Goal: Task Accomplishment & Management: Use online tool/utility

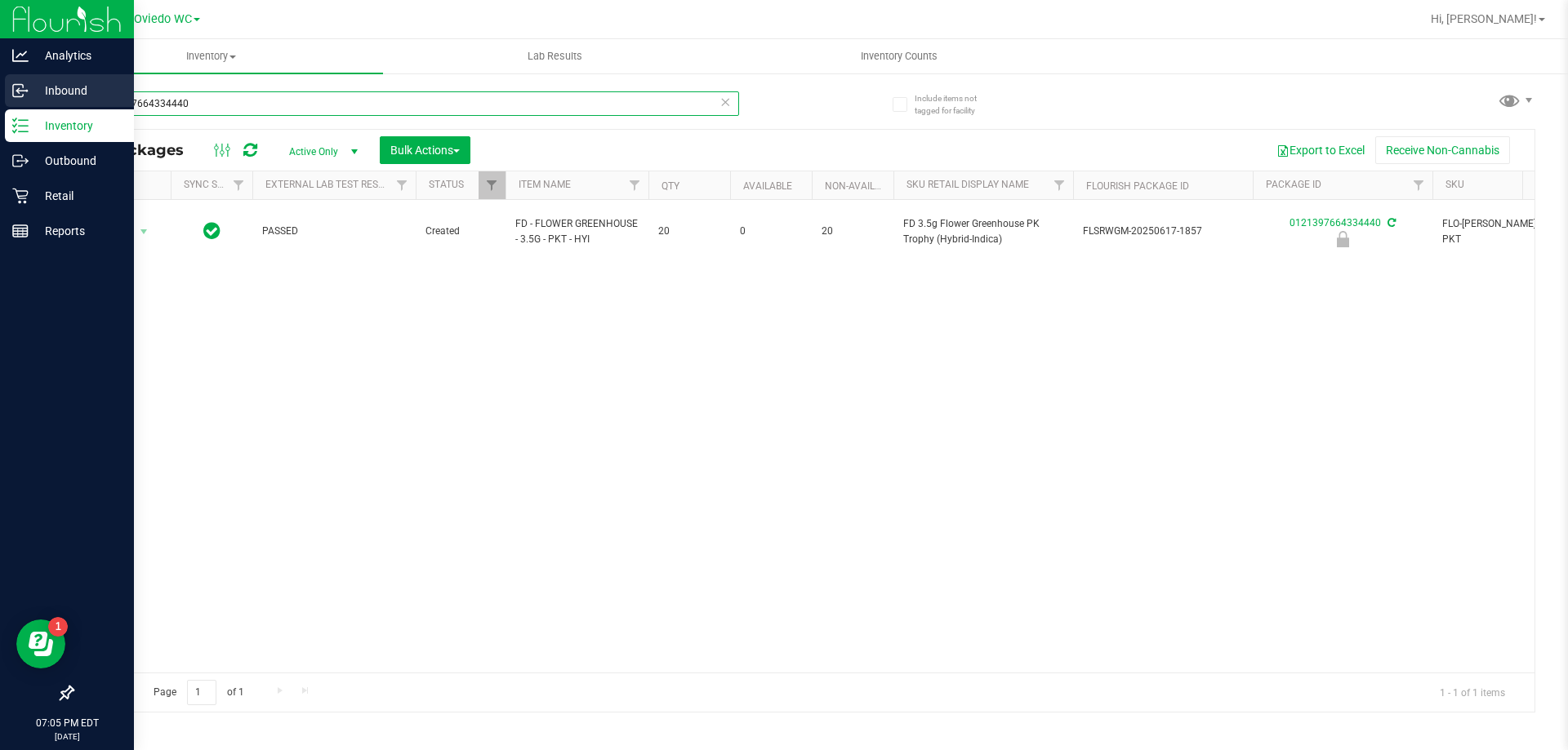
drag, startPoint x: 232, startPoint y: 106, endPoint x: 0, endPoint y: 103, distance: 232.0
click at [0, 104] on div "Analytics Inbound Inventory Outbound Retail Reports 07:05 PM EDT [DATE] 08/22 […" at bounding box center [784, 375] width 1568 height 750
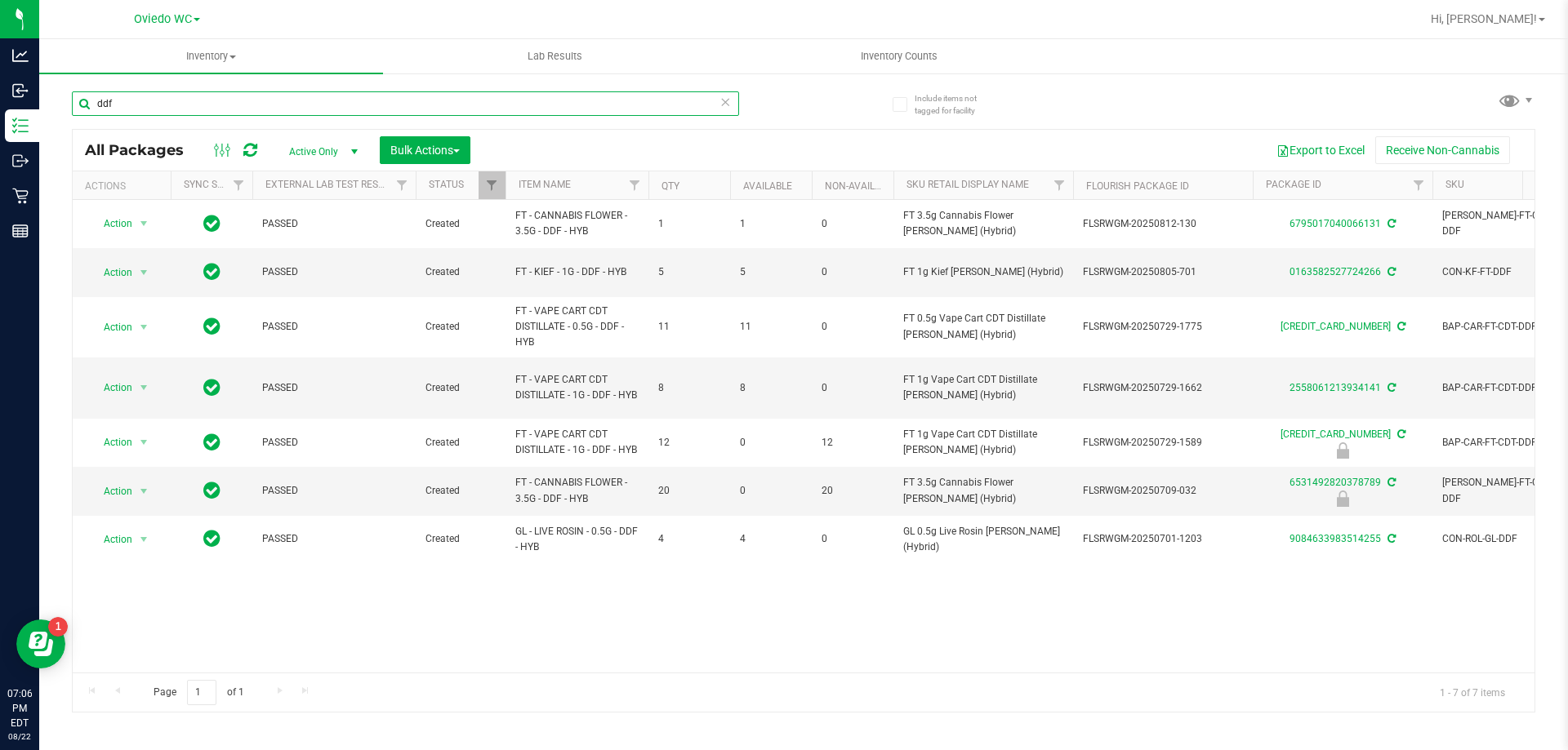
type input "ddf"
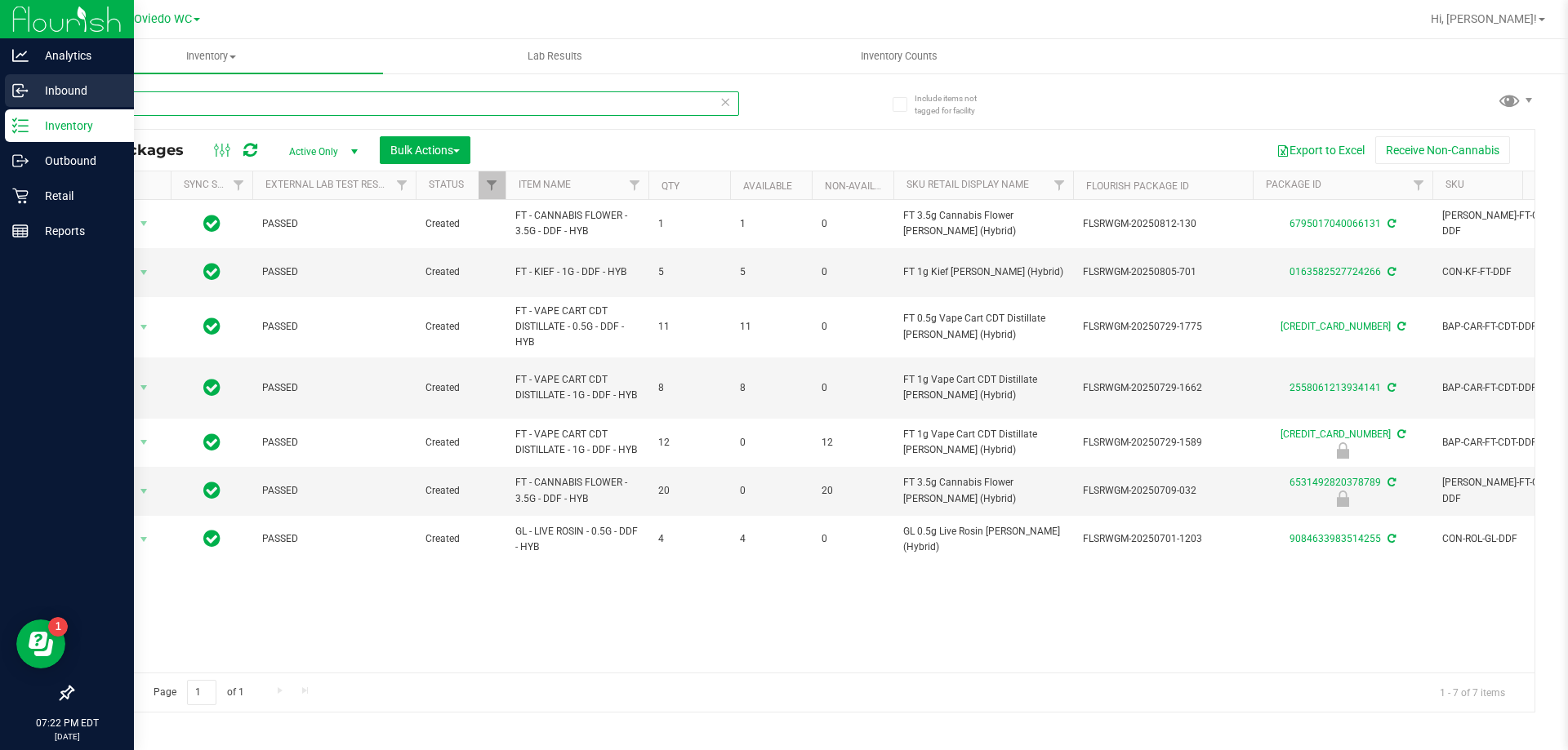
drag, startPoint x: 139, startPoint y: 100, endPoint x: 0, endPoint y: 100, distance: 139.0
click at [0, 100] on div "Analytics Inbound Inventory Outbound Retail Reports 07:22 PM EDT [DATE] 08/22 […" at bounding box center [784, 375] width 1568 height 750
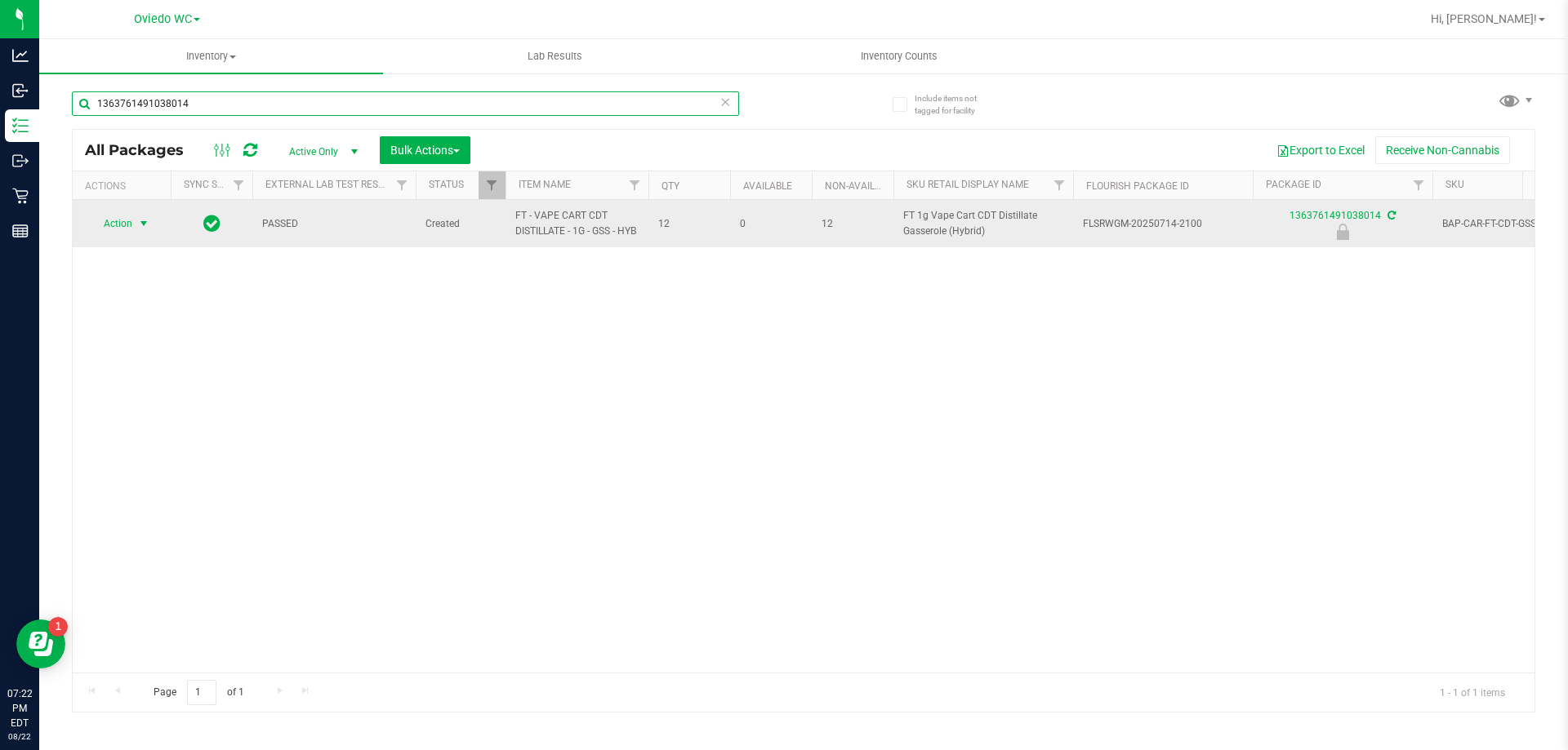
type input "1363761491038014"
click at [140, 226] on span "select" at bounding box center [144, 224] width 13 height 13
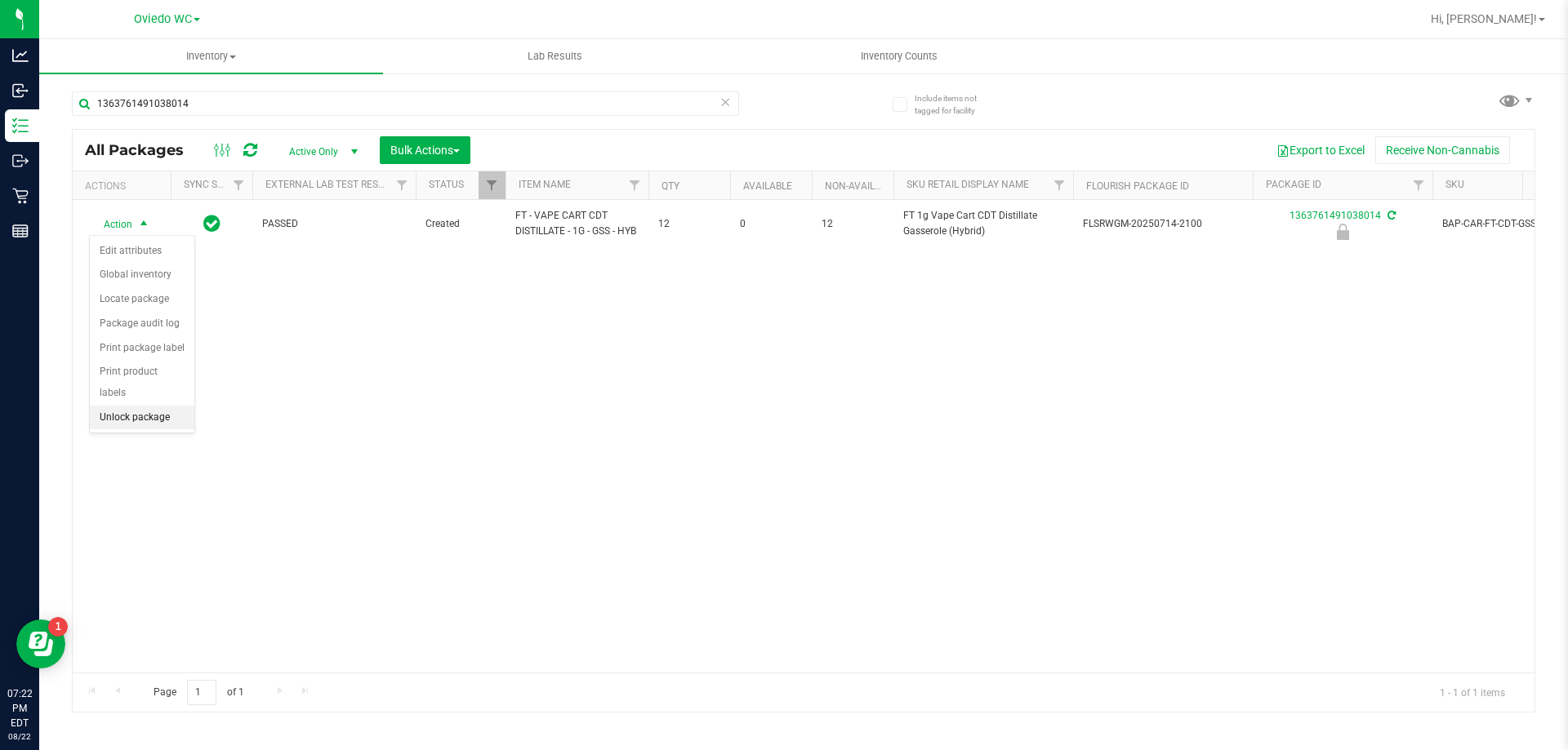
click at [144, 406] on li "Unlock package" at bounding box center [141, 417] width 105 height 24
